Goal: Task Accomplishment & Management: Use online tool/utility

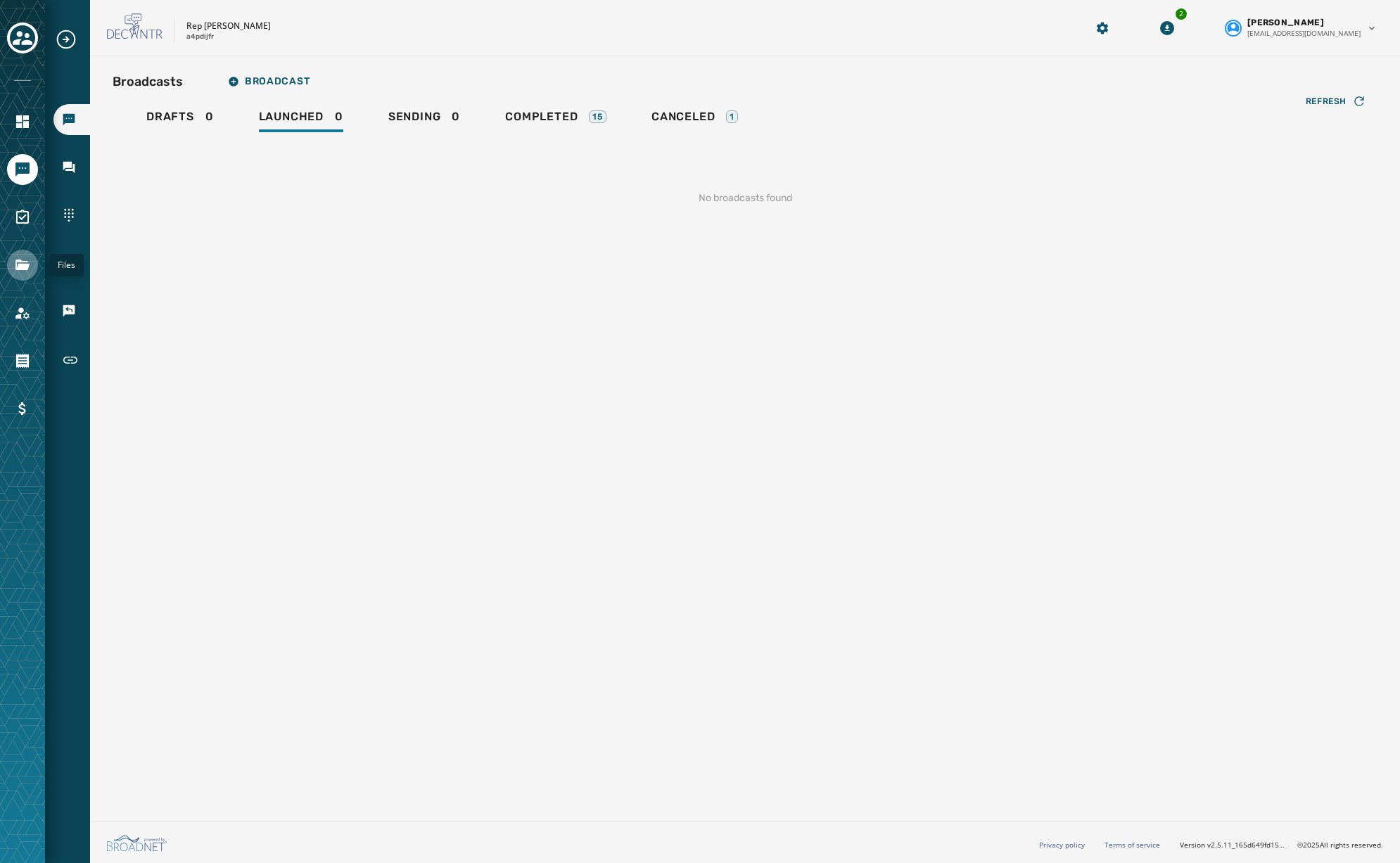
click at [13, 268] on link "Navigate to Files" at bounding box center [22, 265] width 31 height 31
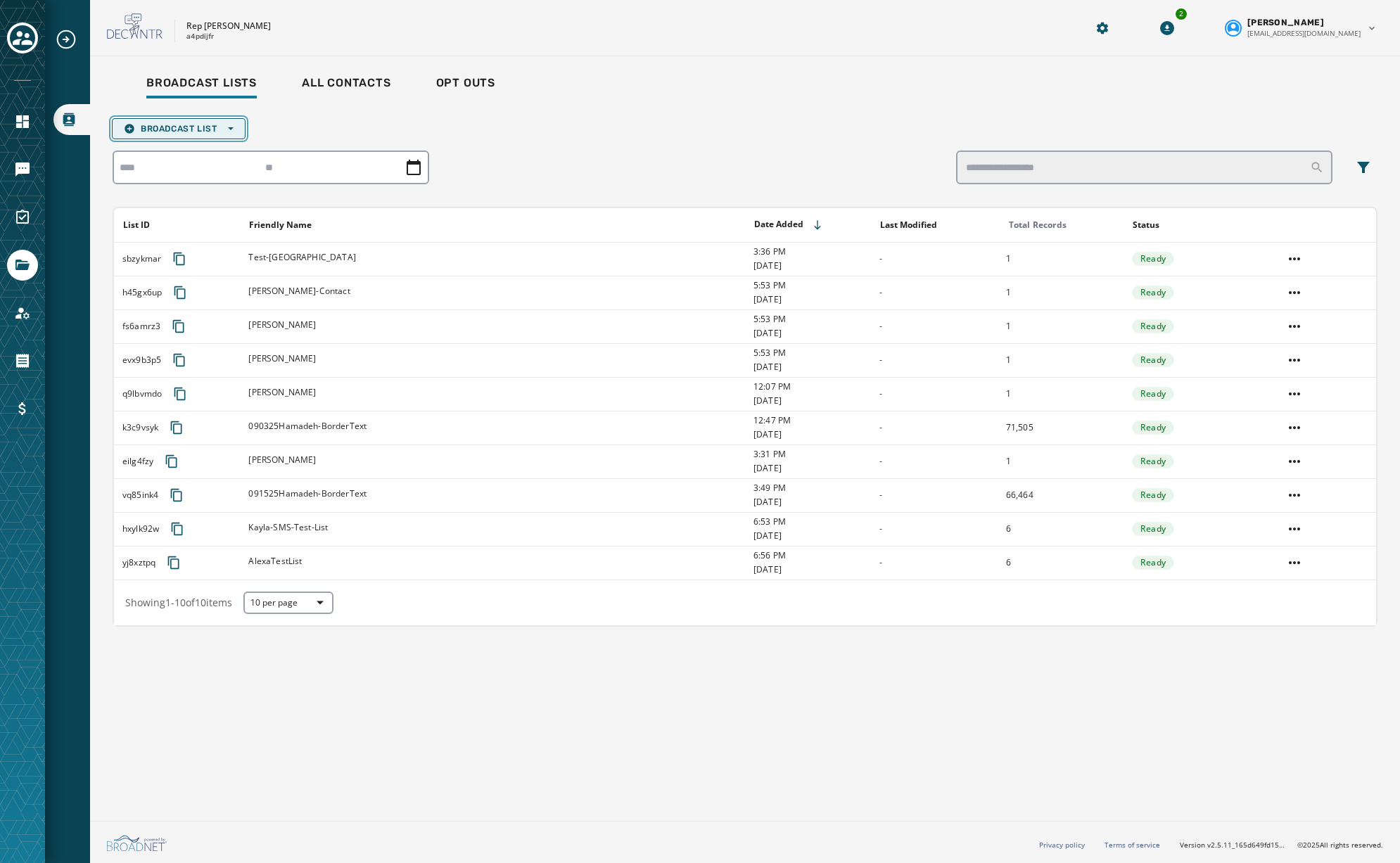
click at [186, 127] on span "Broadcast List Open options" at bounding box center [178, 129] width 110 height 12
click at [173, 154] on span "Upload List" at bounding box center [178, 150] width 110 height 12
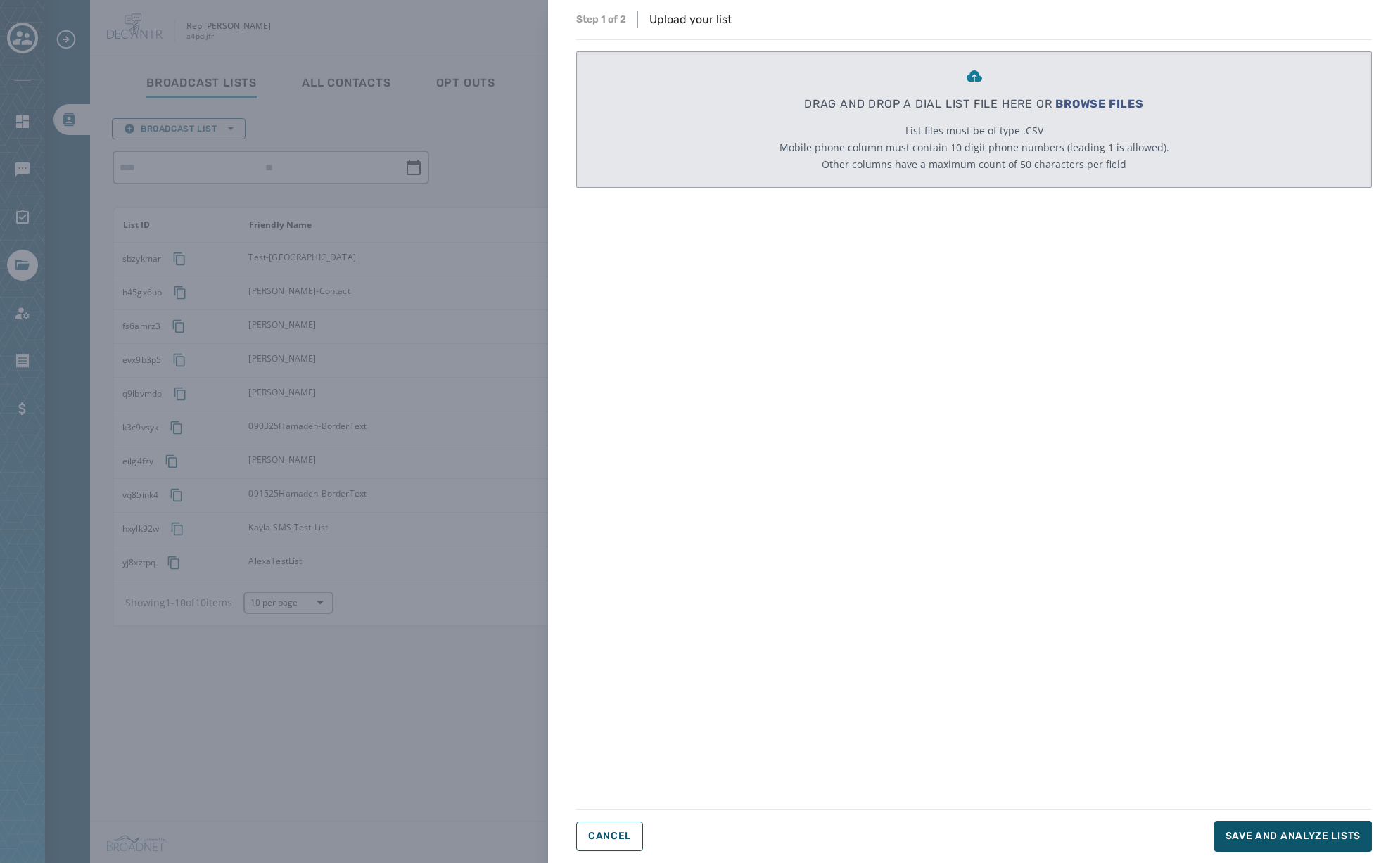
click at [1076, 171] on span "Other columns have a maximum count of 50 characters per field" at bounding box center [973, 165] width 304 height 14
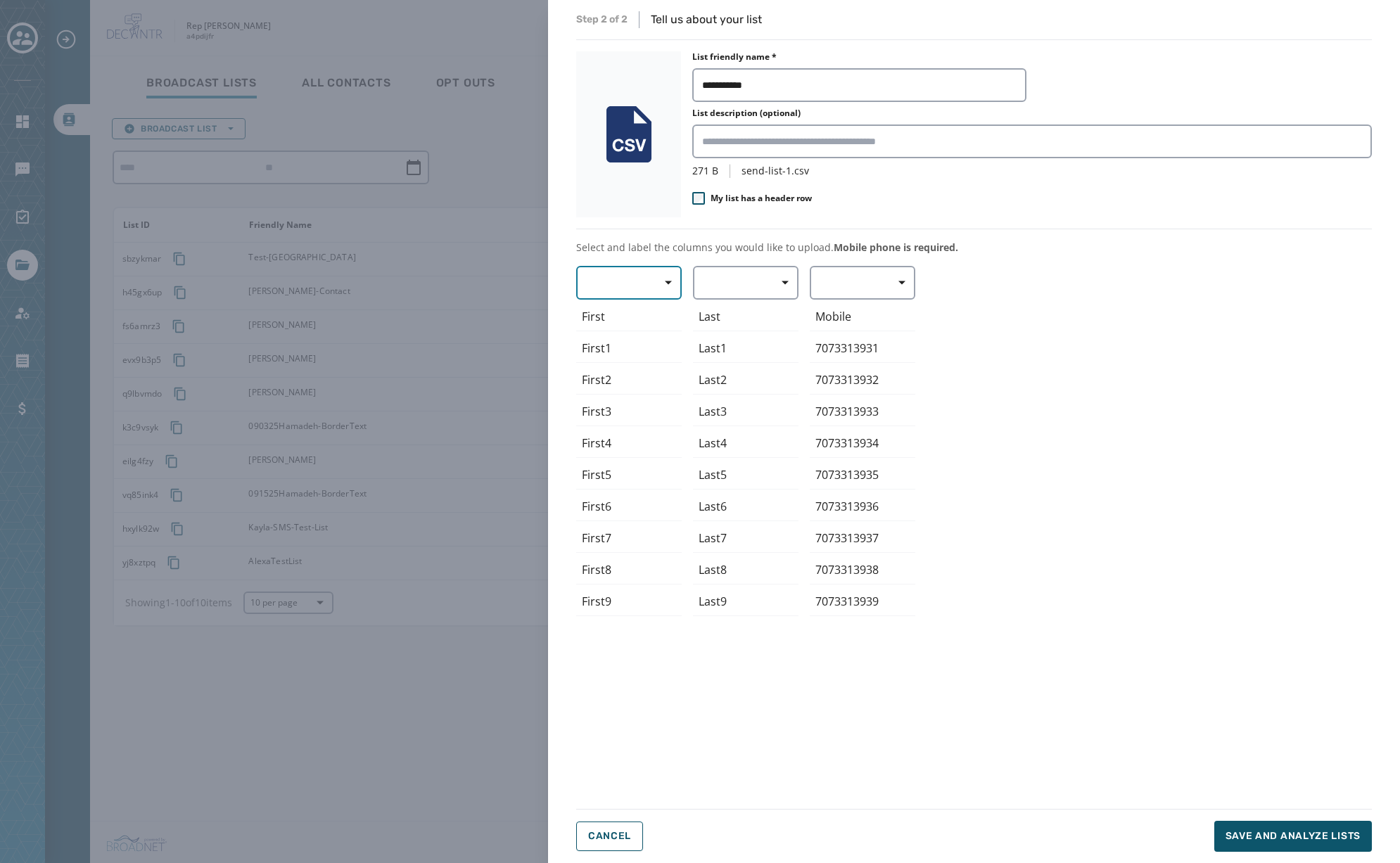
click at [664, 276] on span "button" at bounding box center [663, 282] width 34 height 28
click at [641, 287] on button "button" at bounding box center [629, 283] width 106 height 34
click at [645, 831] on div "Cancel Save and analyze lists" at bounding box center [974, 836] width 796 height 31
